Goal: Task Accomplishment & Management: Manage account settings

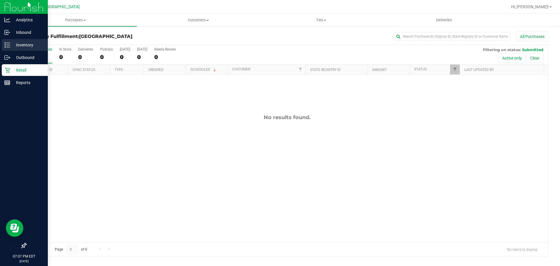
click at [11, 46] on p "Inventory" at bounding box center [27, 44] width 35 height 7
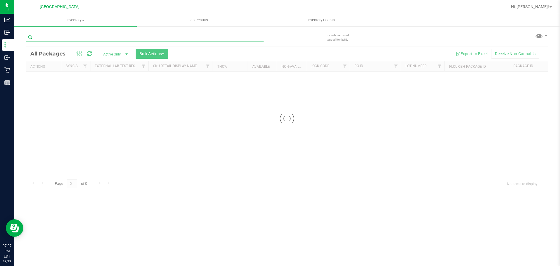
click at [118, 39] on input "text" at bounding box center [145, 37] width 238 height 9
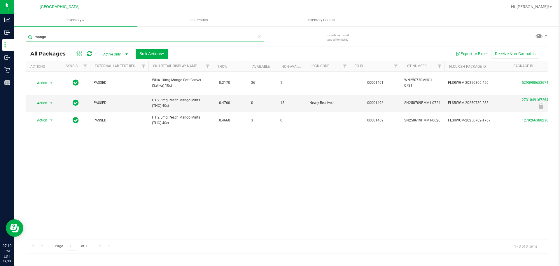
type input "mango"
click at [17, 69] on div "Include items not tagged for facility mango All Packages Active Only Active Onl…" at bounding box center [287, 115] width 546 height 178
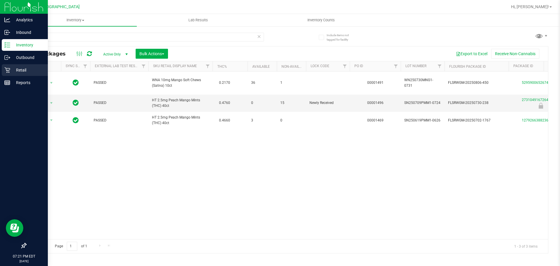
click at [9, 69] on icon at bounding box center [7, 70] width 6 height 6
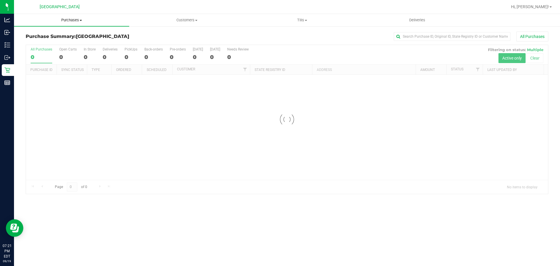
click at [65, 22] on span "Purchases" at bounding box center [71, 20] width 115 height 5
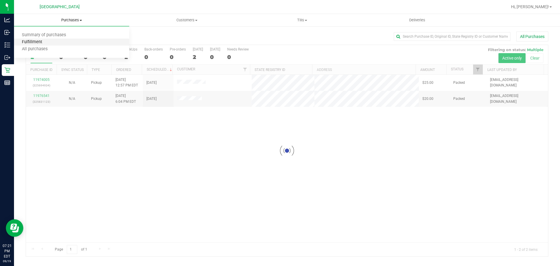
click at [40, 43] on span "Fulfillment" at bounding box center [32, 42] width 36 height 5
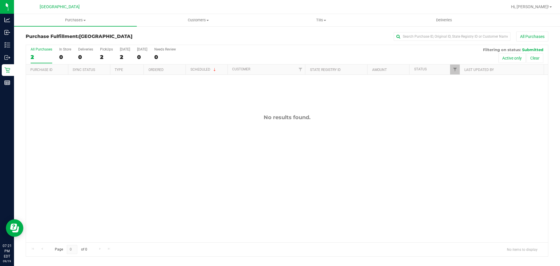
drag, startPoint x: 124, startPoint y: 105, endPoint x: 124, endPoint y: 98, distance: 7.0
click at [124, 104] on div "No results found." at bounding box center [287, 178] width 522 height 207
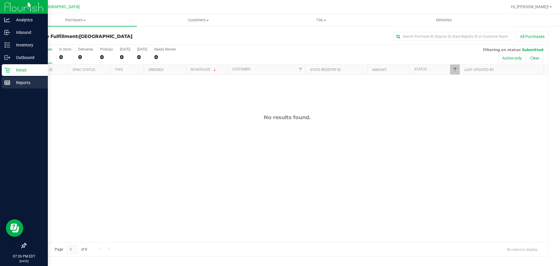
click at [16, 82] on p "Reports" at bounding box center [27, 82] width 35 height 7
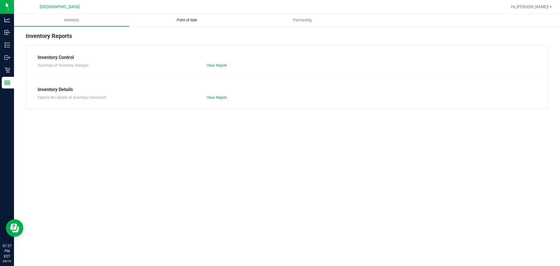
click at [196, 25] on uib-tab-heading "Point of Sale" at bounding box center [187, 20] width 115 height 12
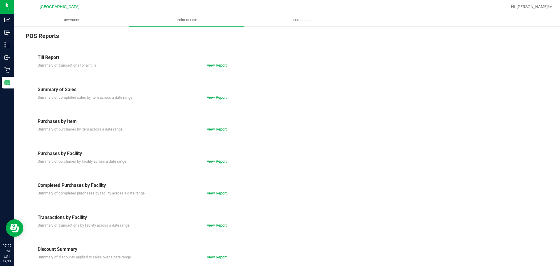
click at [211, 222] on div "View Report" at bounding box center [245, 225] width 85 height 6
click at [210, 224] on link "View Report" at bounding box center [217, 225] width 20 height 4
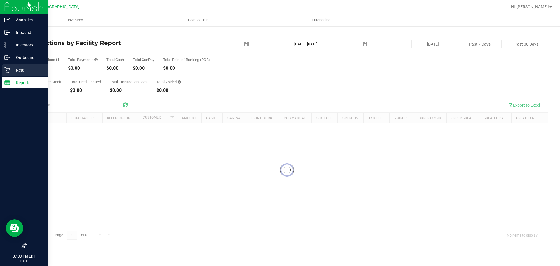
click at [10, 68] on icon at bounding box center [7, 70] width 6 height 6
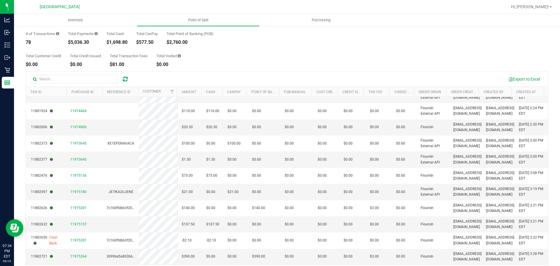
scroll to position [45, 0]
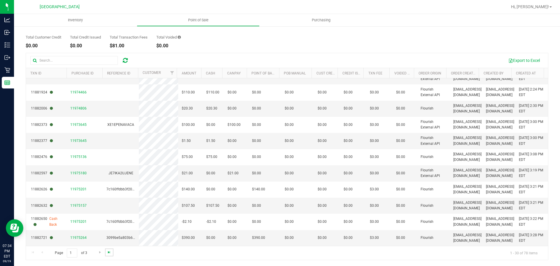
click at [109, 250] on span "Go to the last page" at bounding box center [109, 252] width 5 height 5
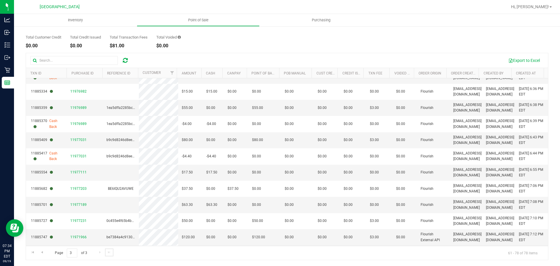
scroll to position [123, 0]
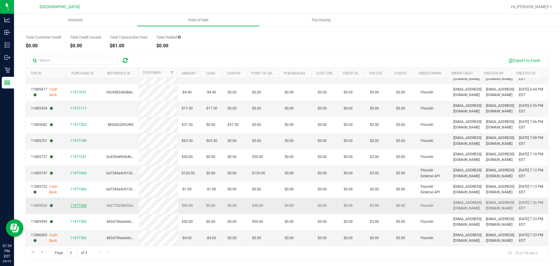
click at [78, 206] on span "11977348" at bounding box center [78, 205] width 16 height 4
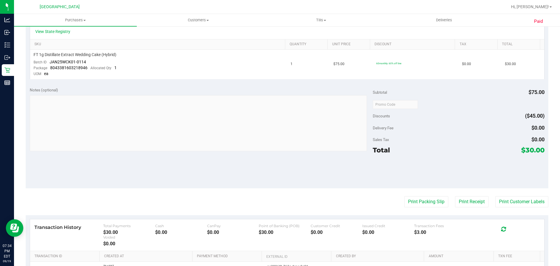
scroll to position [161, 0]
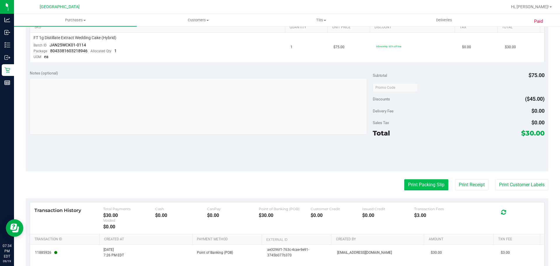
click at [412, 184] on button "Print Packing Slip" at bounding box center [427, 184] width 44 height 11
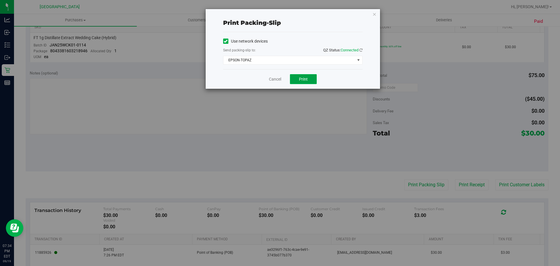
click at [308, 75] on button "Print" at bounding box center [303, 79] width 27 height 10
click at [376, 17] on icon "button" at bounding box center [375, 14] width 4 height 7
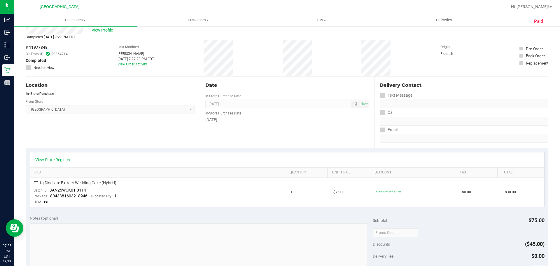
scroll to position [0, 0]
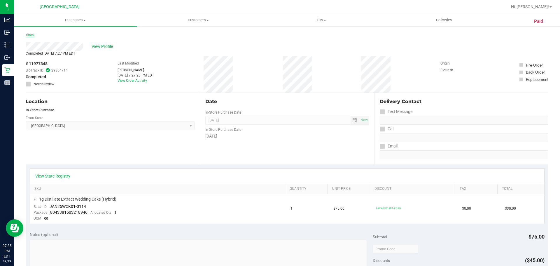
click at [34, 35] on link "Back" at bounding box center [30, 35] width 9 height 4
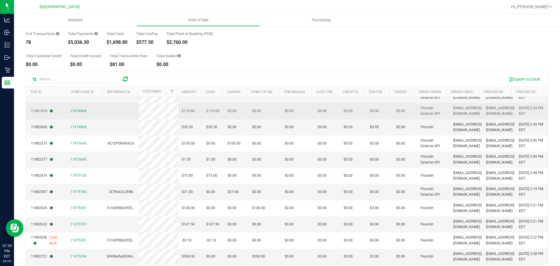
scroll to position [45, 0]
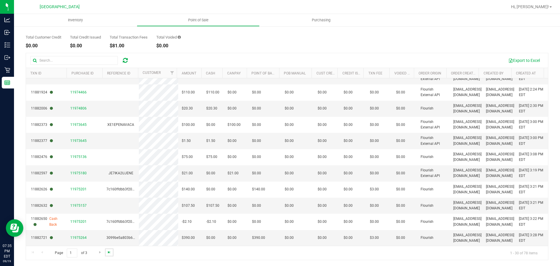
click at [108, 252] on span "Go to the last page" at bounding box center [109, 252] width 5 height 5
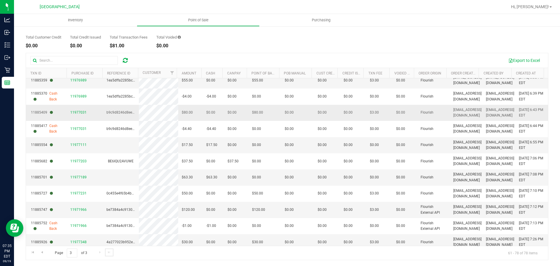
scroll to position [123, 0]
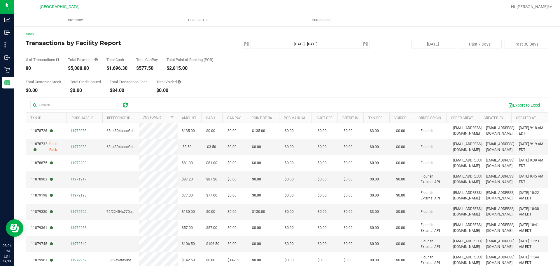
click at [224, 59] on div "# of Transactions 80 Total Payments $5,088.80 Total Cash $1,696.30 Total CanPay…" at bounding box center [287, 59] width 523 height 22
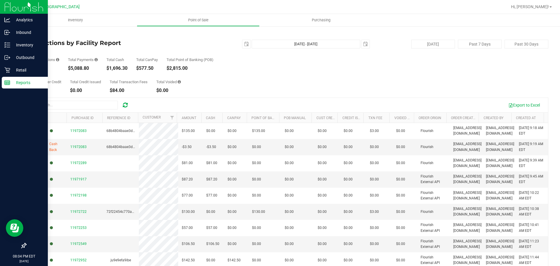
click at [13, 77] on div "Reports" at bounding box center [25, 83] width 46 height 12
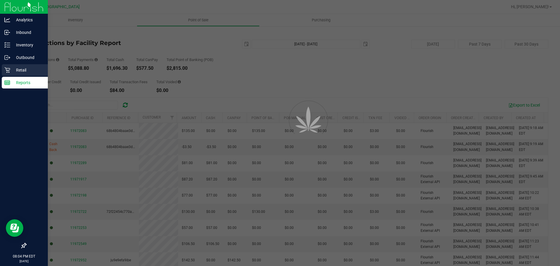
click at [15, 74] on div "Retail" at bounding box center [25, 70] width 46 height 12
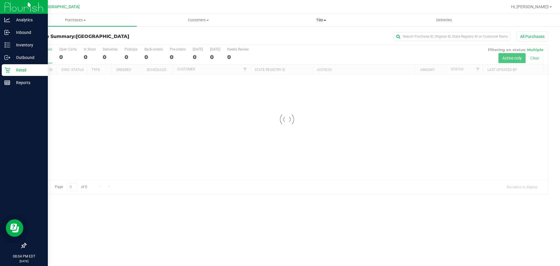
click at [321, 25] on uib-tab-heading "Tills Manage tills Reconcile e-payments" at bounding box center [321, 20] width 122 height 12
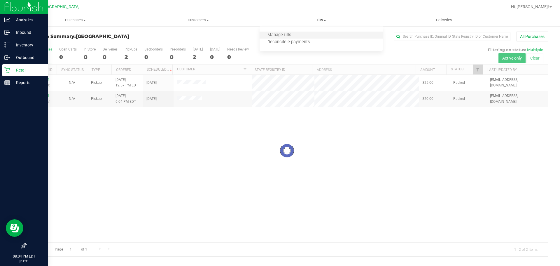
click at [304, 34] on li "Manage tills" at bounding box center [321, 35] width 123 height 7
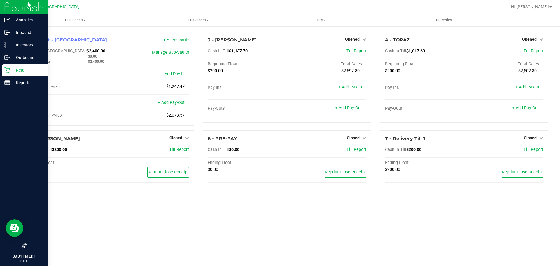
click at [523, 29] on div "1 - Vault - South Tampa WC Count Vault Cash In Vault: $2,400.00 Main: $0.00 Cha…" at bounding box center [287, 115] width 546 height 179
click at [530, 44] on div "4 - TOPAZ Opened Close Till Cash In Till $1,017.60 Till Report Beginning Float …" at bounding box center [464, 77] width 168 height 91
click at [13, 35] on p "Inbound" at bounding box center [27, 32] width 35 height 7
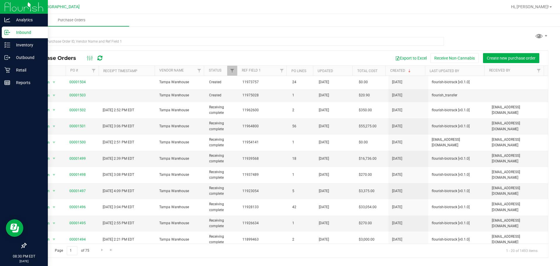
drag, startPoint x: 541, startPoint y: 6, endPoint x: 541, endPoint y: 11, distance: 4.4
click at [541, 6] on span "Hi, [PERSON_NAME]!" at bounding box center [530, 6] width 38 height 5
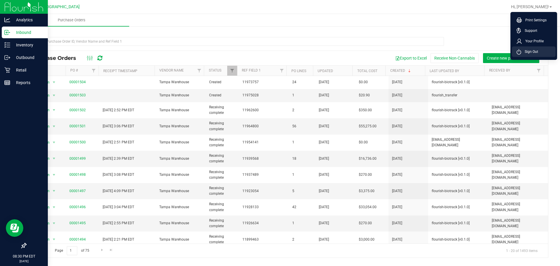
click at [523, 51] on span "Sign Out" at bounding box center [530, 52] width 17 height 6
